Goal: Find specific page/section: Find specific page/section

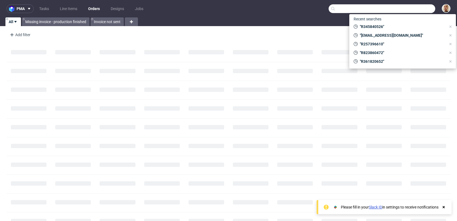
click at [416, 7] on input "text" at bounding box center [382, 8] width 107 height 9
paste input "R068589623"
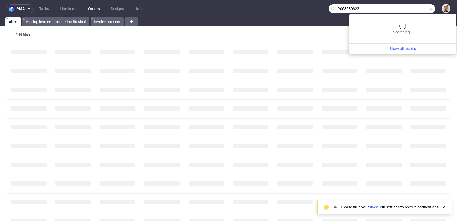
type input "R068589623"
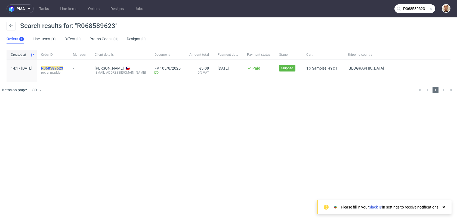
click at [63, 68] on mark "R068589623" at bounding box center [52, 68] width 22 height 4
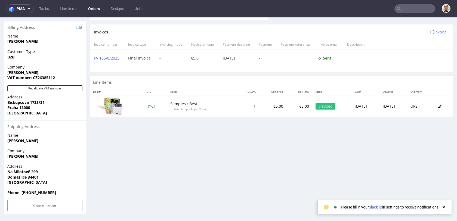
scroll to position [1, 0]
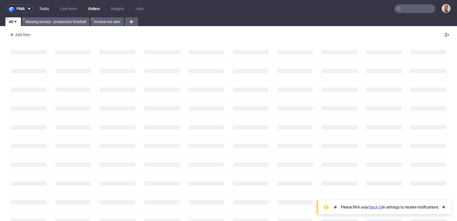
click at [50, 7] on link "Tasks" at bounding box center [44, 8] width 16 height 9
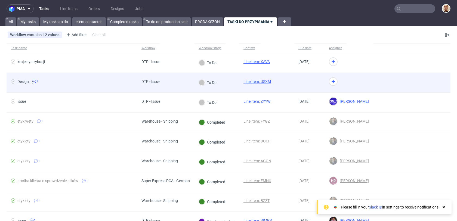
click at [179, 82] on div "DTP - Issue" at bounding box center [165, 83] width 57 height 20
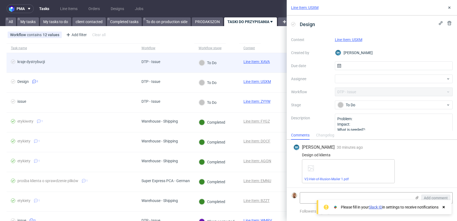
click at [189, 65] on div "DTP - Issue" at bounding box center [165, 63] width 57 height 20
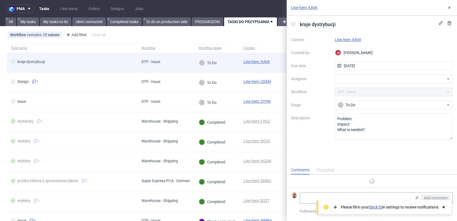
scroll to position [4, 0]
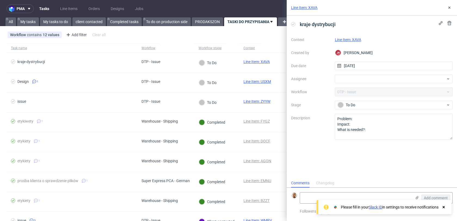
click at [357, 40] on link "Line Item: XAVA" at bounding box center [348, 40] width 26 height 4
click at [345, 77] on div at bounding box center [394, 79] width 118 height 9
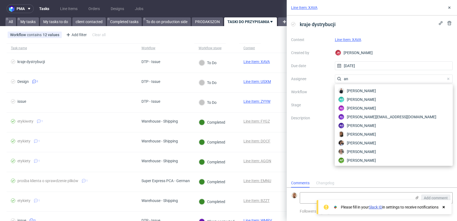
type input "a"
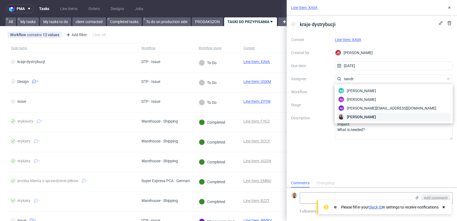
type input "sandr"
click at [352, 115] on span "Sandra Beśka" at bounding box center [361, 116] width 29 height 5
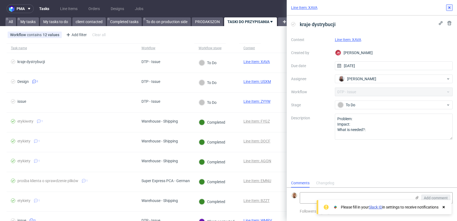
click at [448, 6] on icon at bounding box center [449, 7] width 4 height 4
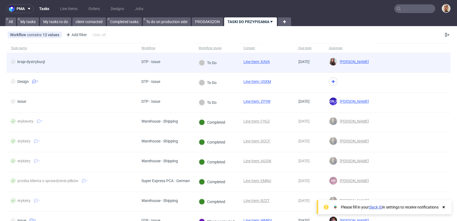
click at [221, 67] on div "To Do" at bounding box center [207, 63] width 27 height 20
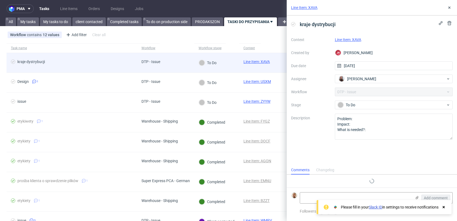
scroll to position [4, 0]
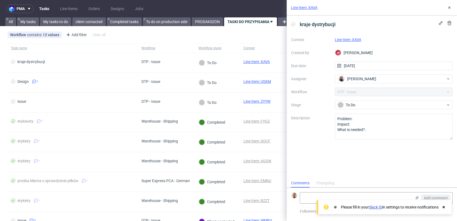
click at [356, 40] on link "Line Item: XAVA" at bounding box center [348, 40] width 26 height 4
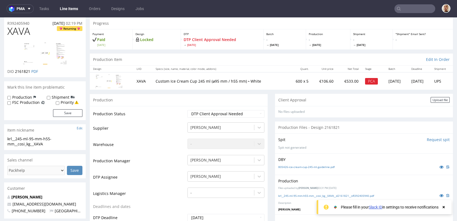
scroll to position [7, 0]
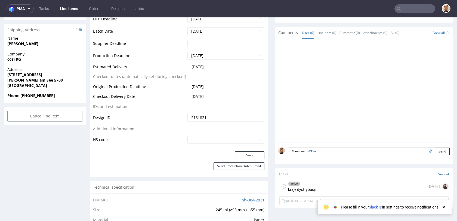
scroll to position [241, 0]
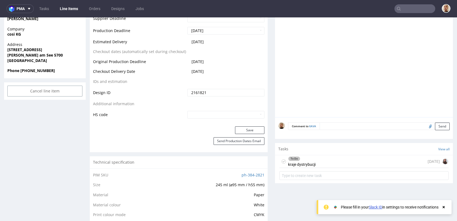
click at [308, 166] on div "To Do kraje dystrybucji" at bounding box center [301, 161] width 27 height 13
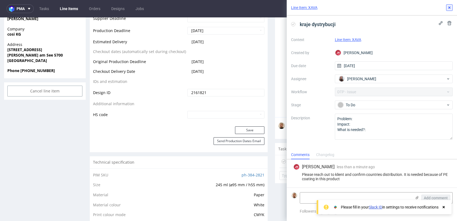
click at [448, 7] on use at bounding box center [449, 8] width 2 height 2
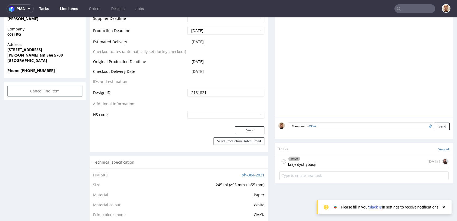
click at [45, 11] on link "Tasks" at bounding box center [44, 8] width 16 height 9
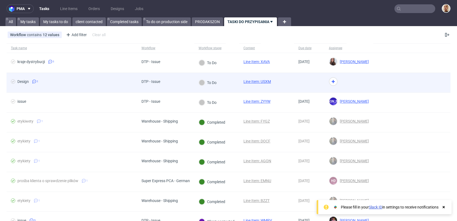
click at [161, 85] on div "DTP - Issue" at bounding box center [150, 83] width 27 height 20
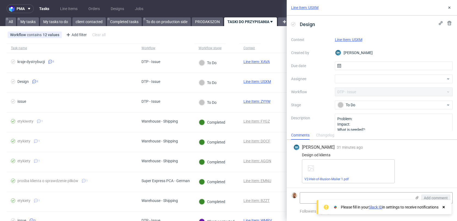
click at [359, 39] on link "Line Item: USXM" at bounding box center [348, 40] width 27 height 4
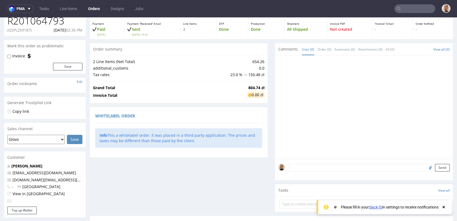
scroll to position [29, 0]
